Goal: Check status: Check status

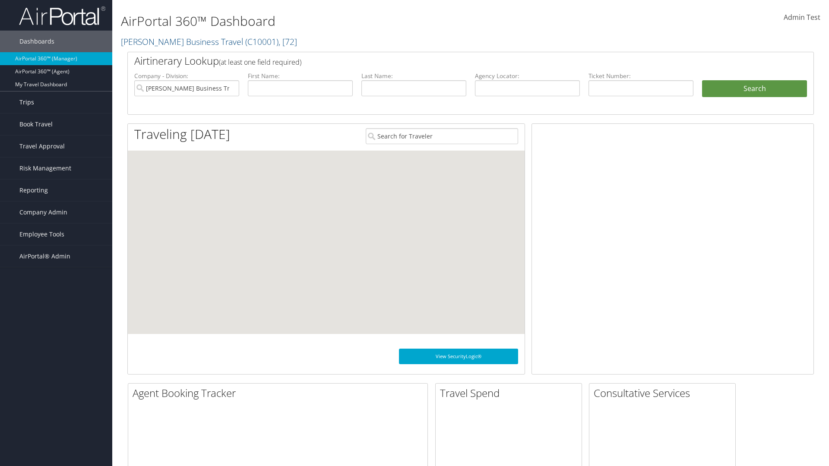
click at [56, 102] on link "Trips" at bounding box center [56, 103] width 112 height 22
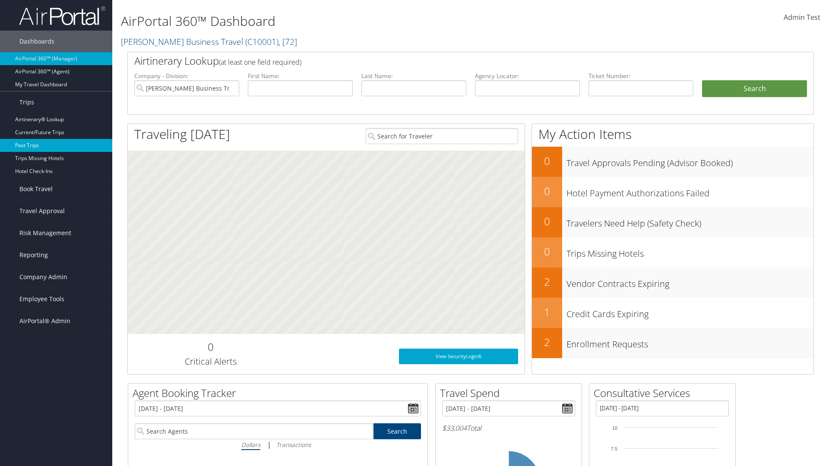
click at [56, 145] on link "Past Trips" at bounding box center [56, 145] width 112 height 13
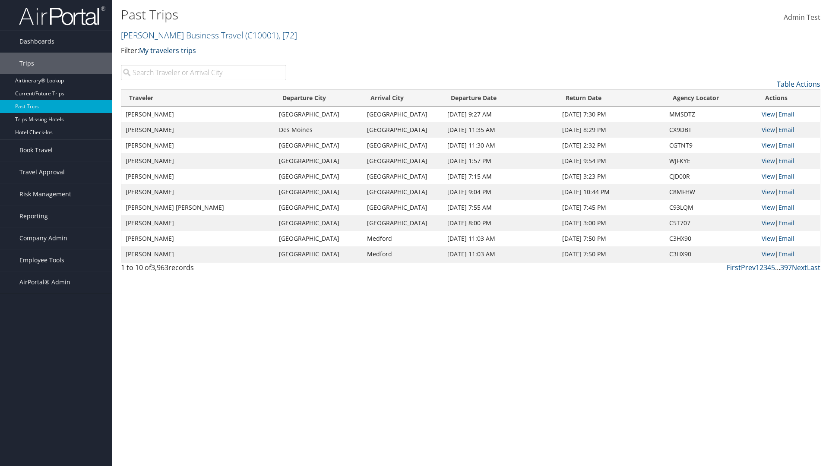
click at [169, 50] on link "My travelers trips" at bounding box center [167, 50] width 57 height 9
click at [0, 0] on link "My trips" at bounding box center [0, 0] width 0 height 0
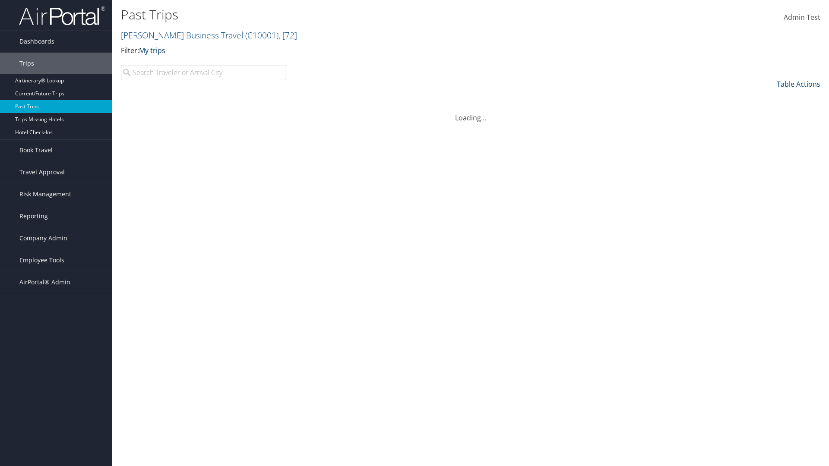
click at [154, 50] on link "My trips" at bounding box center [152, 50] width 26 height 9
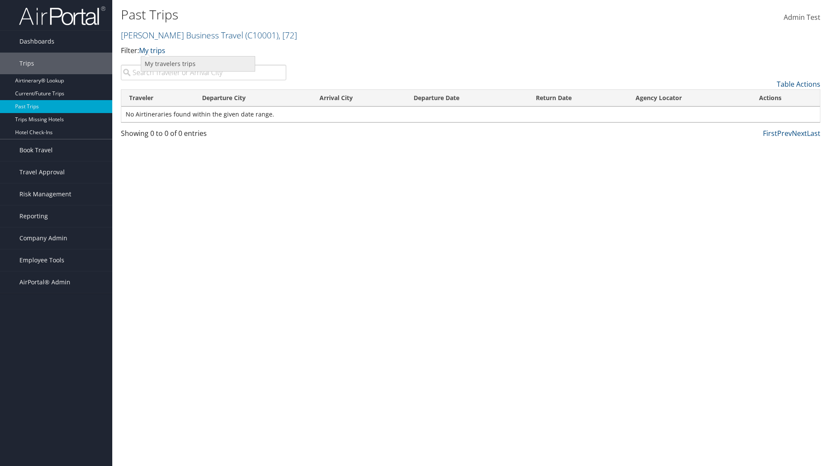
click at [198, 63] on link "My travelers trips" at bounding box center [198, 64] width 114 height 15
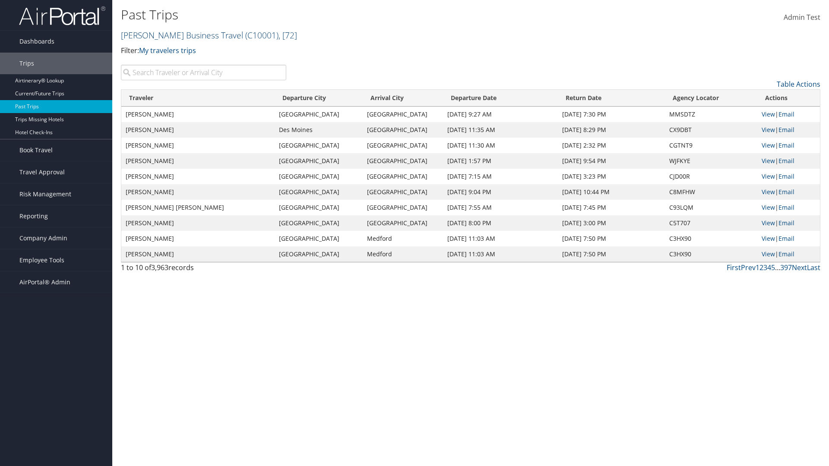
click at [178, 35] on link "[PERSON_NAME] Business Travel ( C10001 ) , [ 72 ]" at bounding box center [209, 35] width 176 height 12
click at [0, 0] on link "CBT Staging, [32649]" at bounding box center [0, 0] width 0 height 0
click at [199, 98] on th "Traveler" at bounding box center [197, 98] width 153 height 17
